Goal: Ask a question

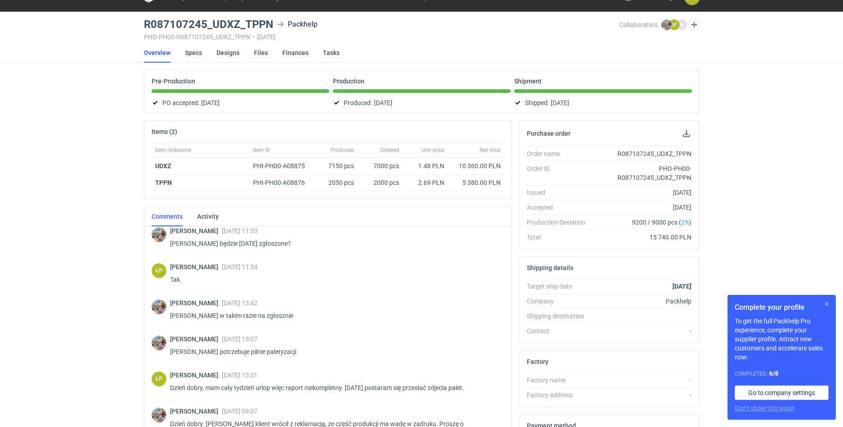
scroll to position [22, 0]
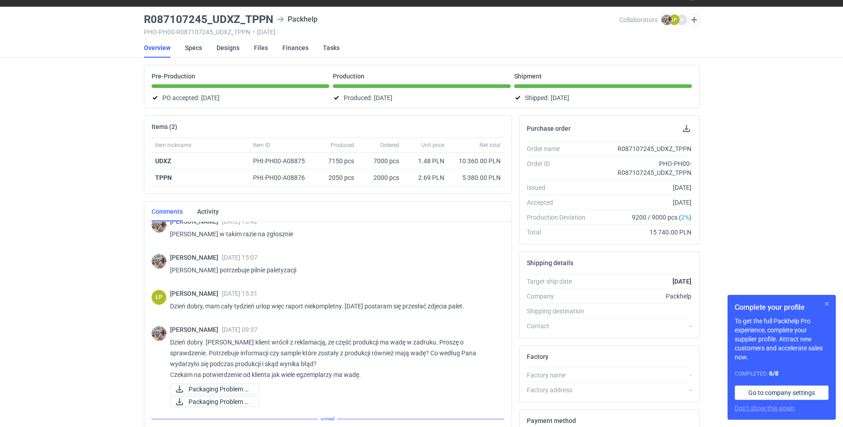
click at [824, 303] on button "button" at bounding box center [826, 304] width 11 height 11
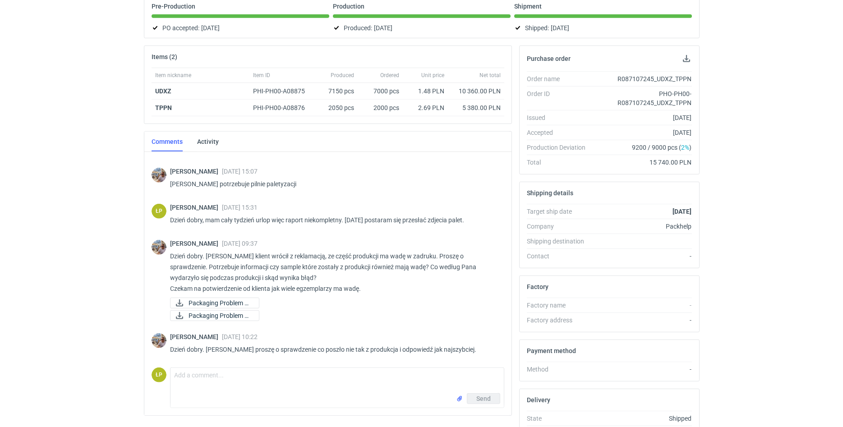
scroll to position [161, 0]
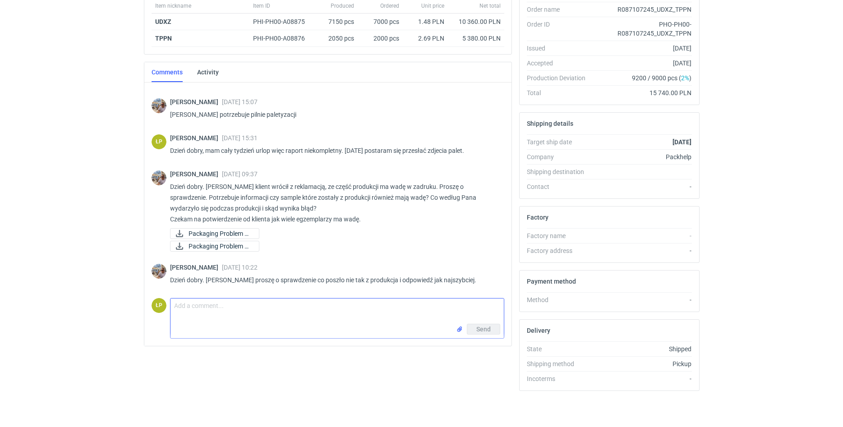
click at [212, 320] on textarea "Comment message" at bounding box center [336, 311] width 333 height 25
type textarea "Prosze o podanie ilości, wtedy będę mógł zgłosić reklamacje do działu jakości."
click at [484, 332] on span "Send" at bounding box center [483, 329] width 14 height 6
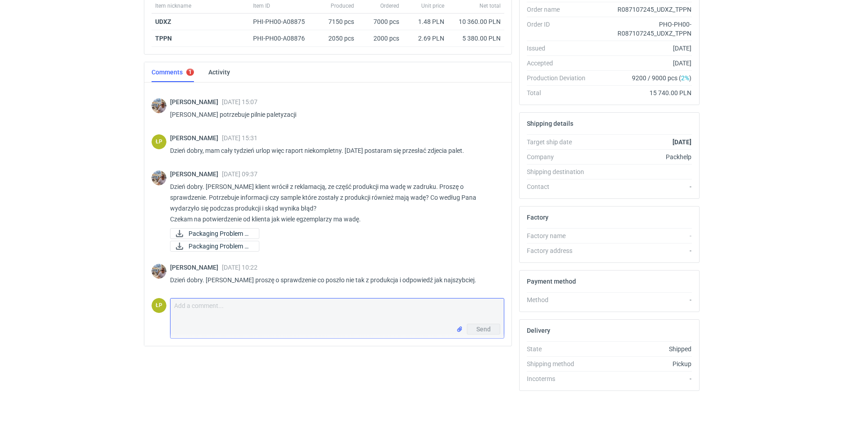
click at [427, 318] on form "Comment message Send" at bounding box center [337, 318] width 334 height 41
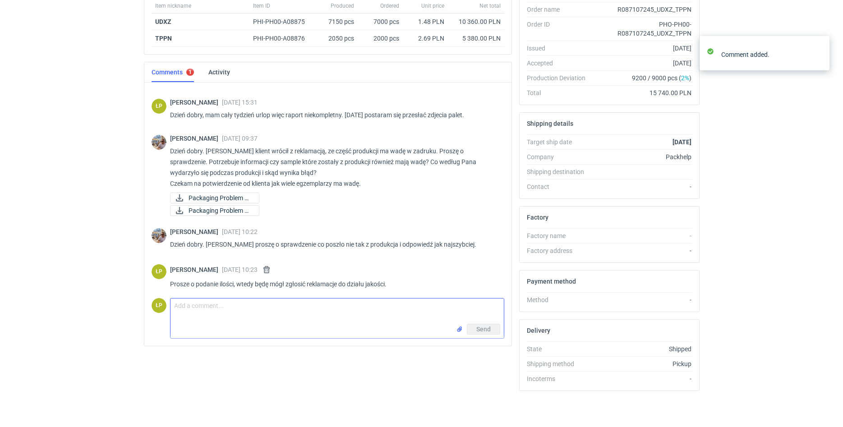
scroll to position [283, 0]
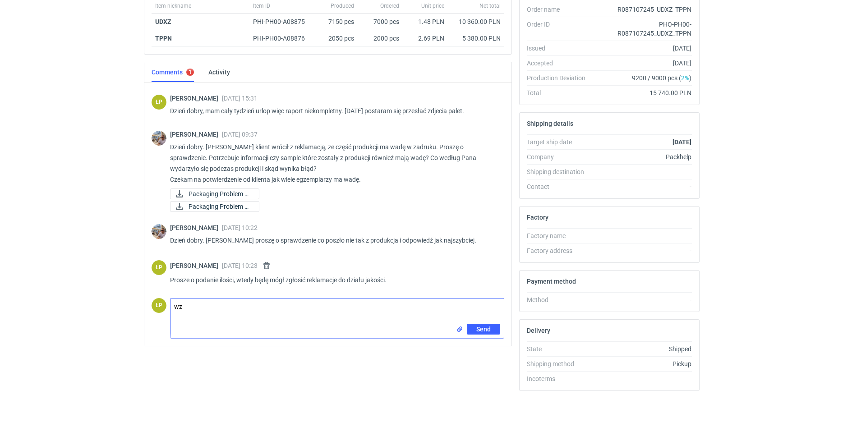
type textarea "w"
click at [351, 305] on textarea "Comment message" at bounding box center [336, 311] width 333 height 25
click at [370, 314] on textarea "Comment message" at bounding box center [336, 311] width 333 height 25
click at [361, 308] on textarea "Comment message" at bounding box center [336, 311] width 333 height 25
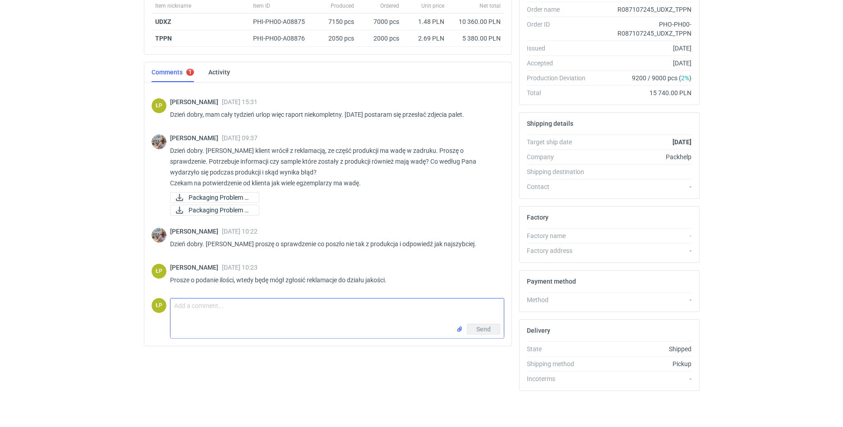
scroll to position [0, 0]
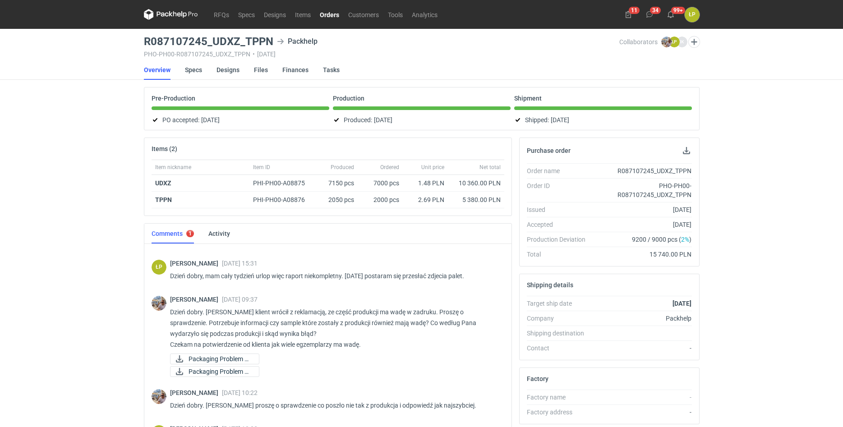
click at [318, 15] on link "Orders" at bounding box center [329, 14] width 28 height 11
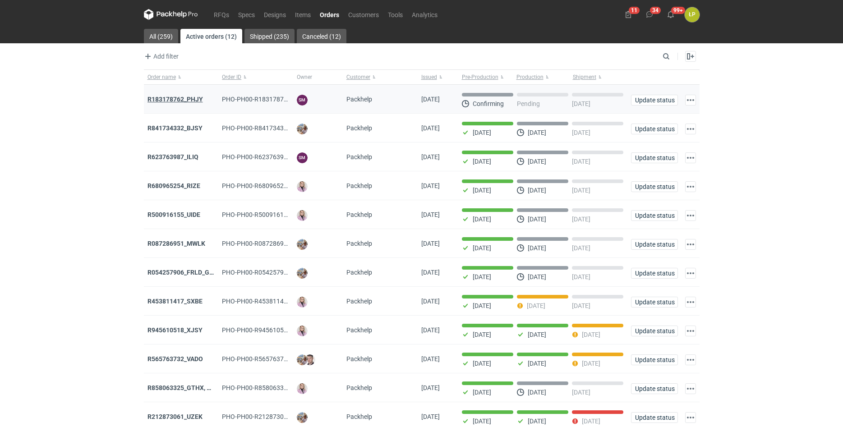
click at [194, 97] on strong "R183178762_PHJY" at bounding box center [174, 99] width 55 height 7
